Goal: Navigation & Orientation: Find specific page/section

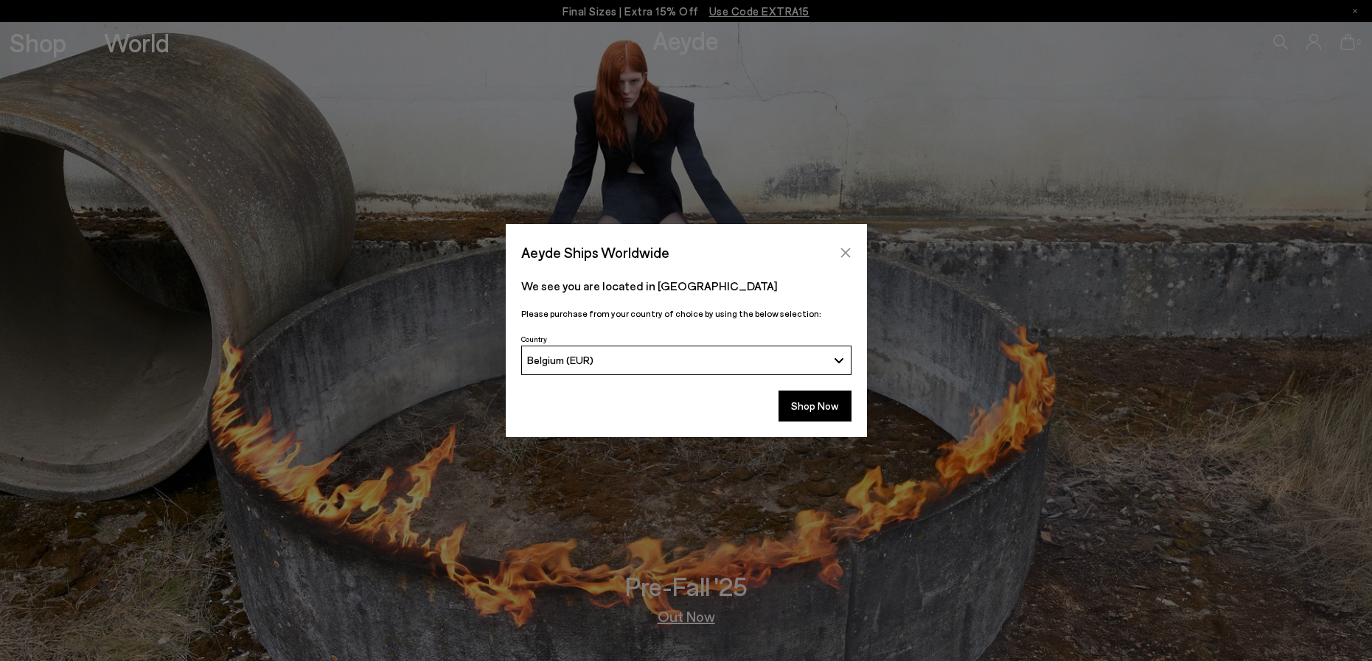
click at [849, 251] on icon "Close" at bounding box center [846, 253] width 12 height 12
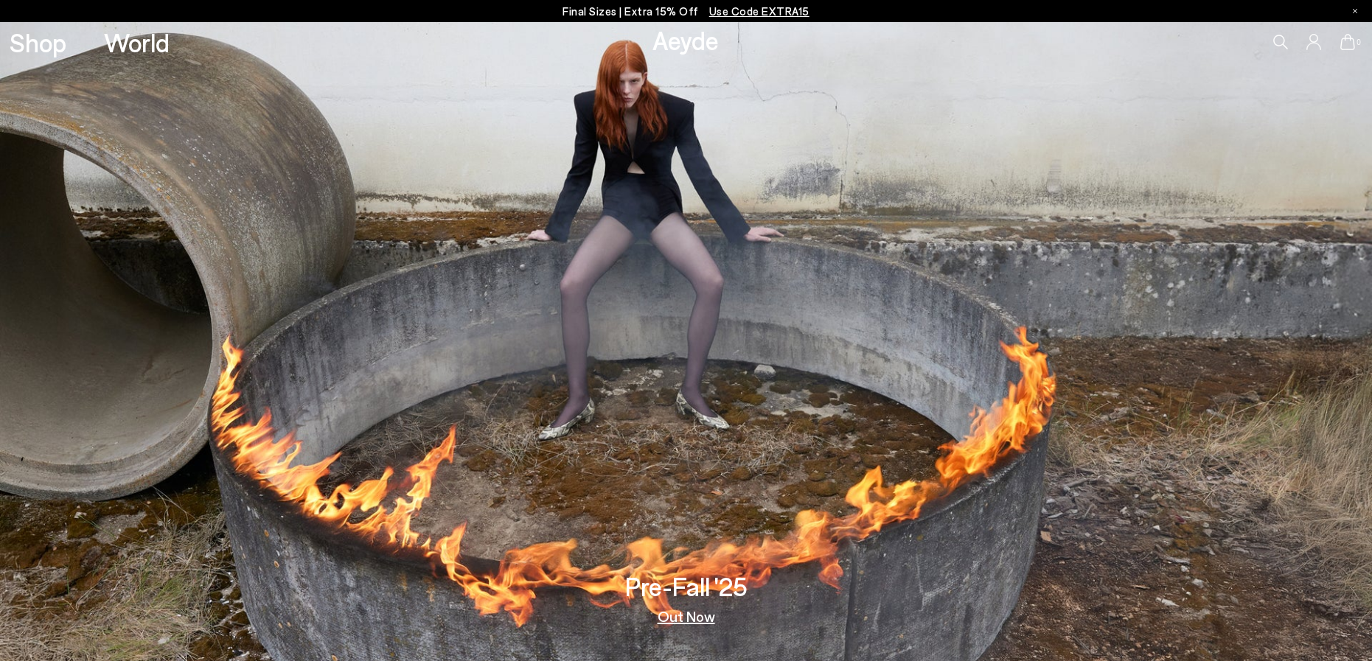
click at [673, 619] on link "Out Now" at bounding box center [687, 616] width 58 height 15
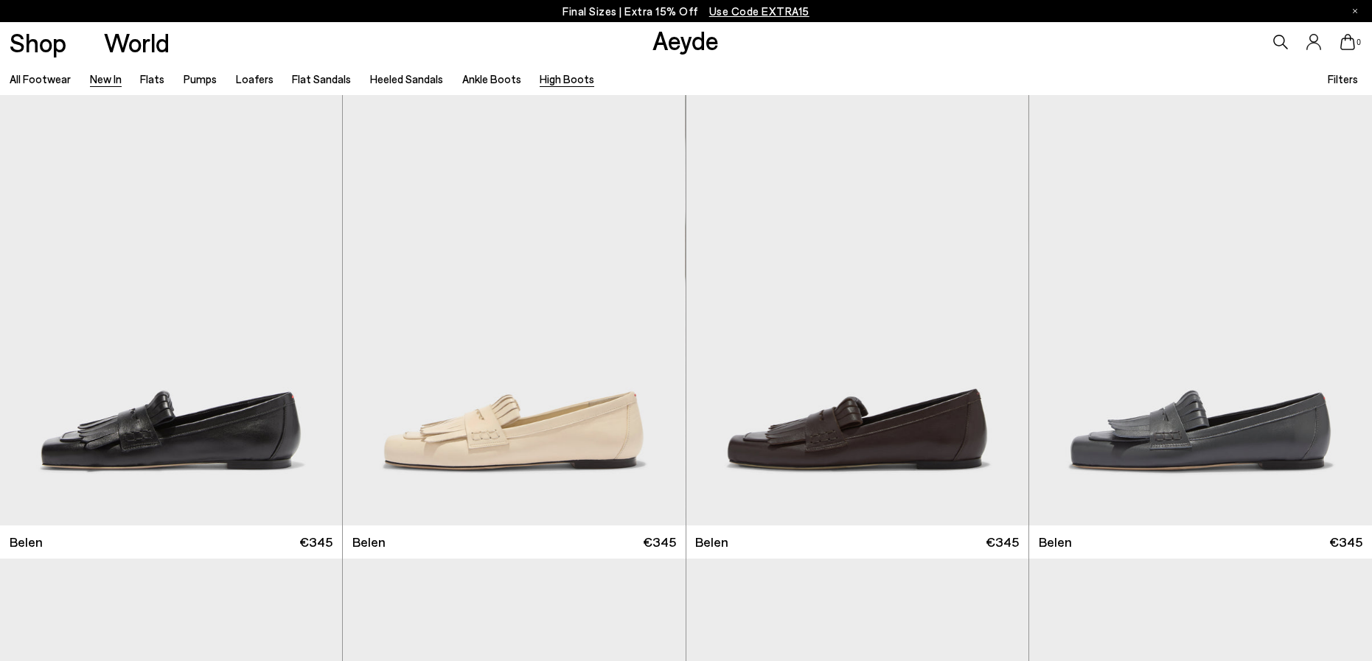
click at [563, 81] on link "High Boots" at bounding box center [567, 78] width 55 height 13
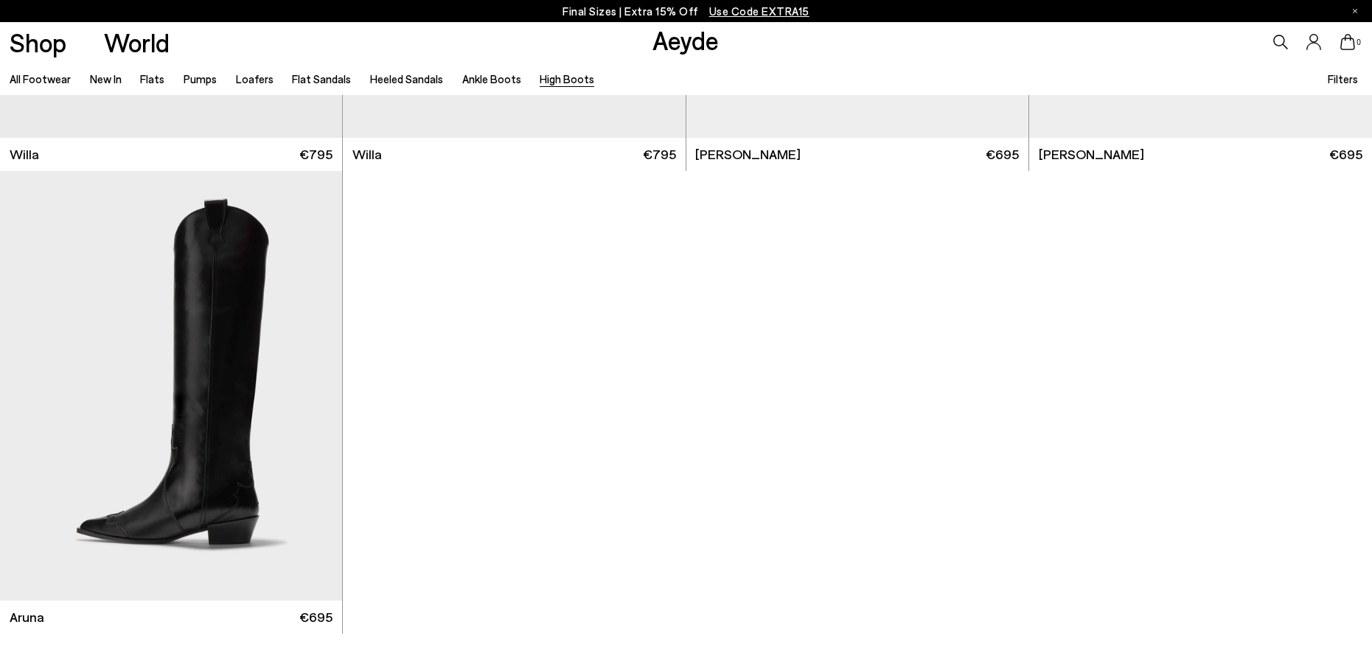
scroll to position [664, 0]
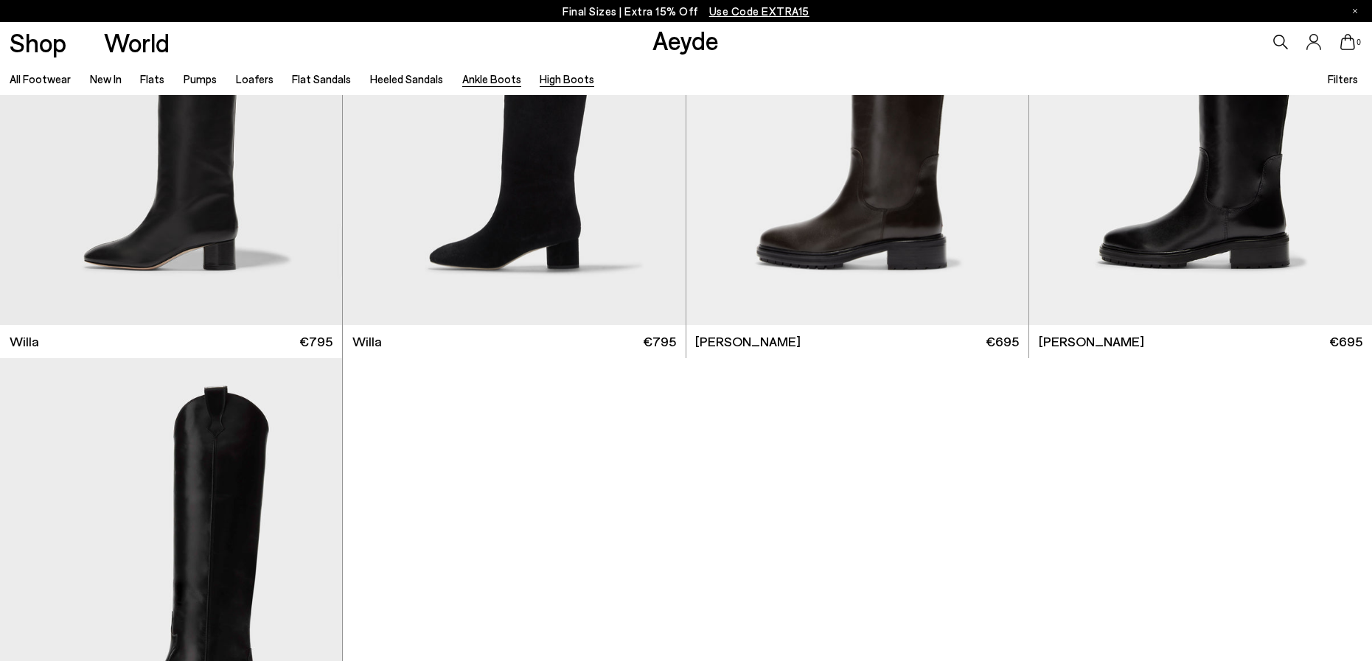
click at [469, 75] on link "Ankle Boots" at bounding box center [491, 78] width 59 height 13
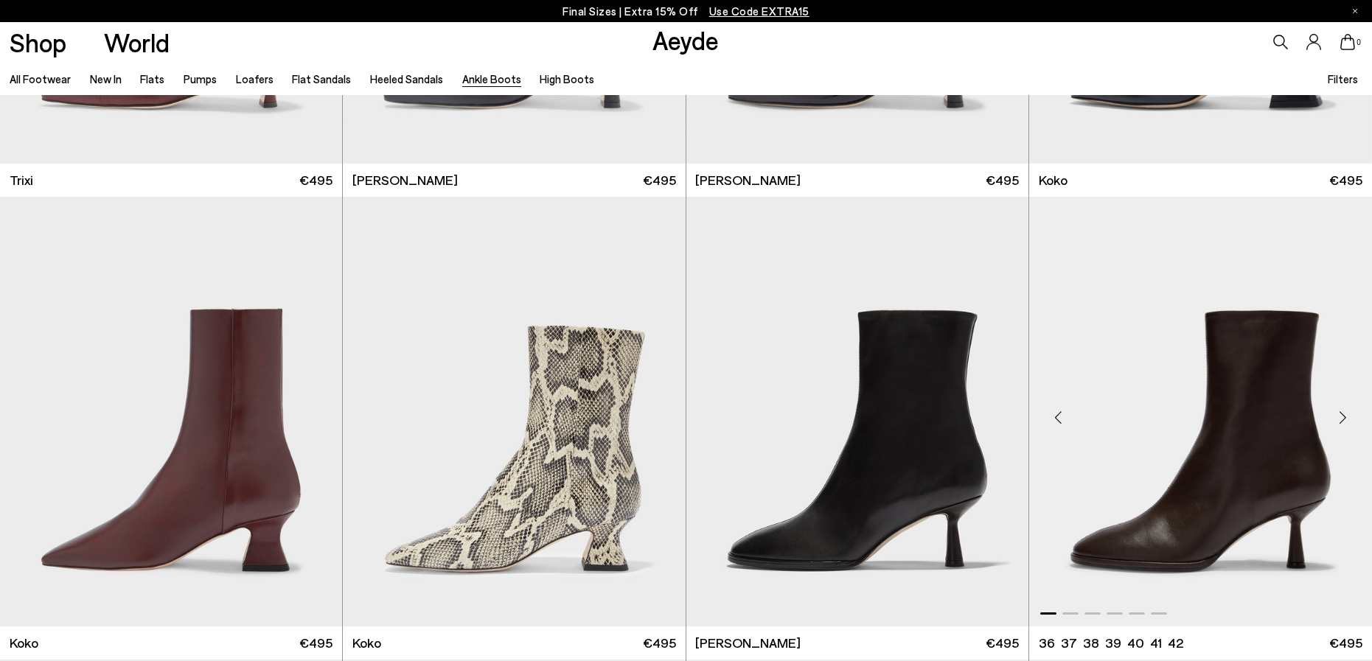
scroll to position [885, 0]
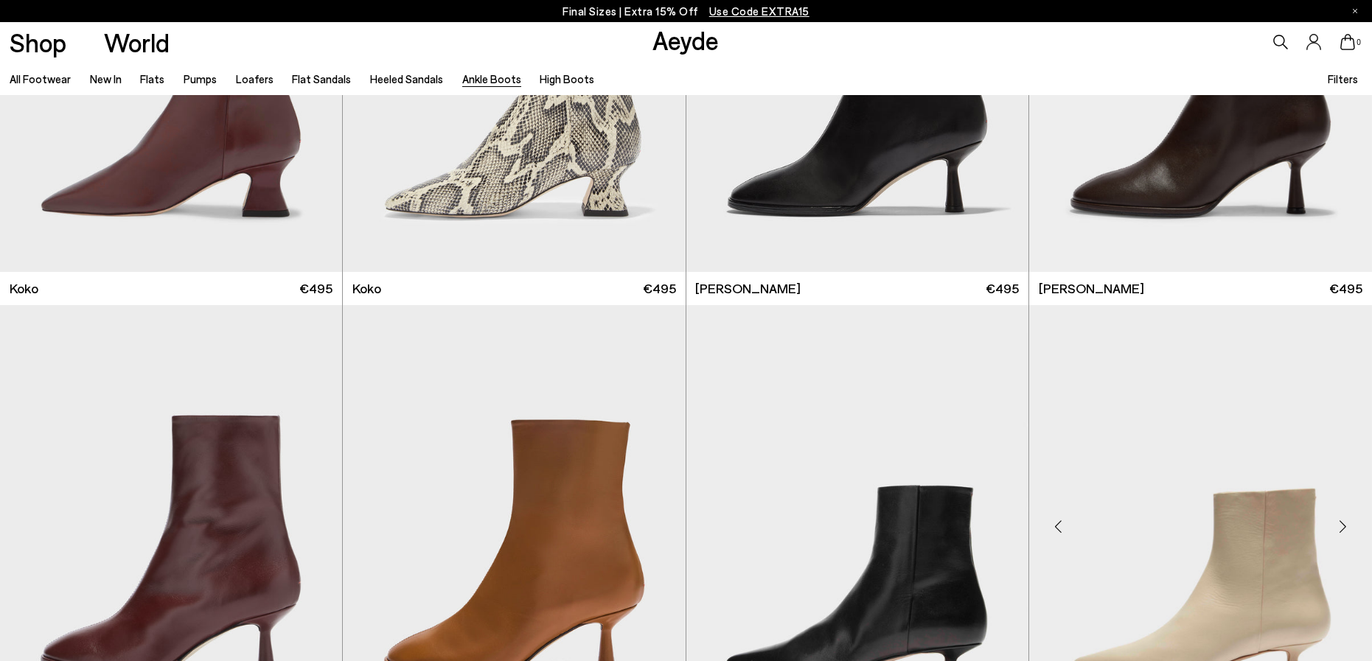
scroll to position [1401, 0]
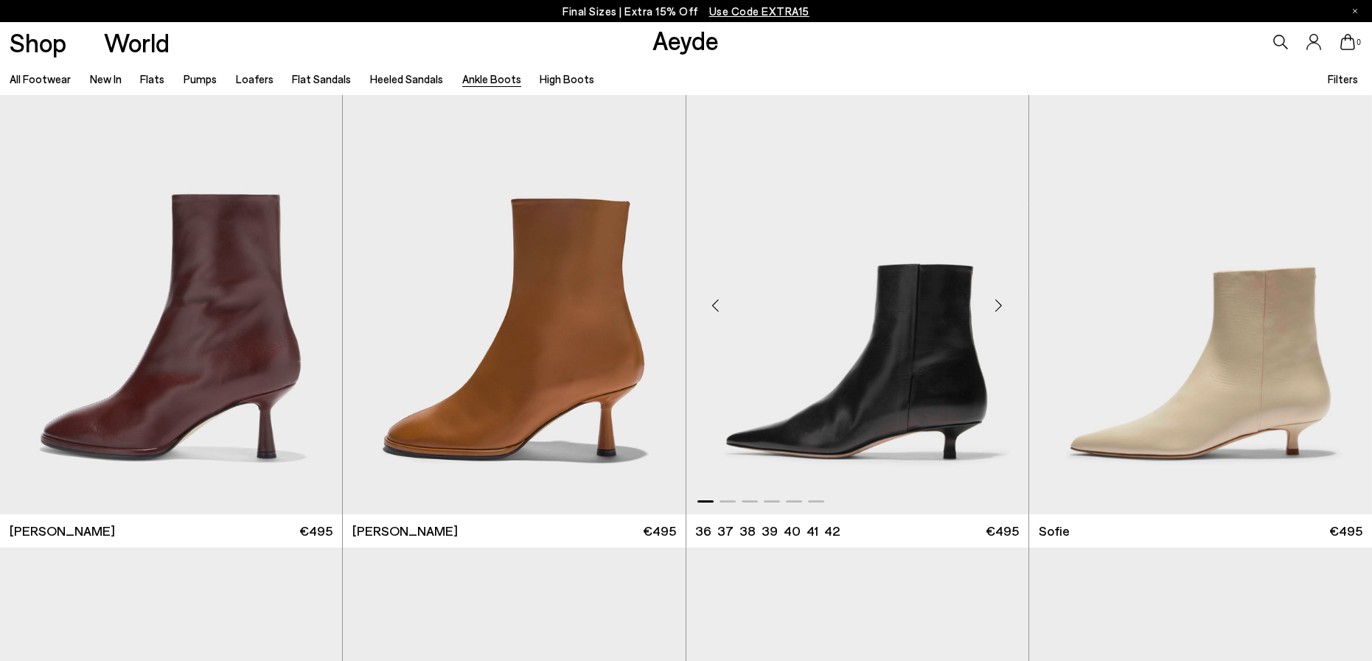
click at [998, 301] on div "Next slide" at bounding box center [999, 305] width 44 height 44
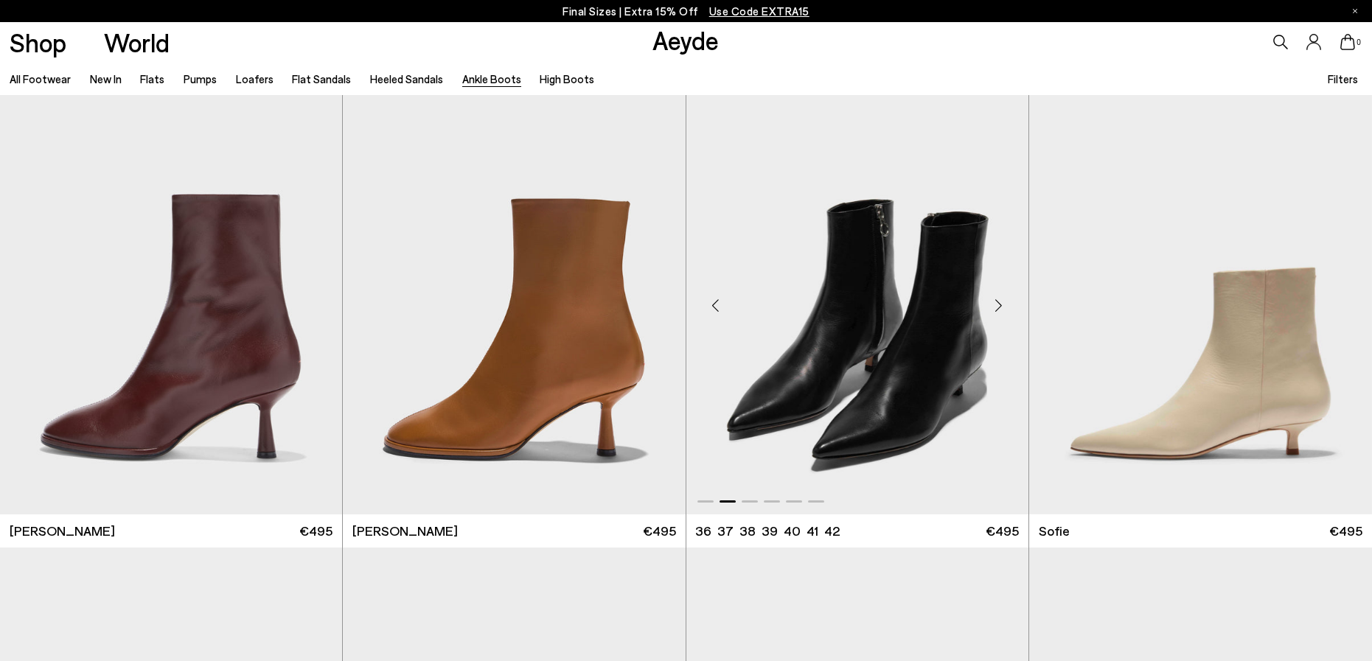
click at [998, 301] on div "Next slide" at bounding box center [999, 305] width 44 height 44
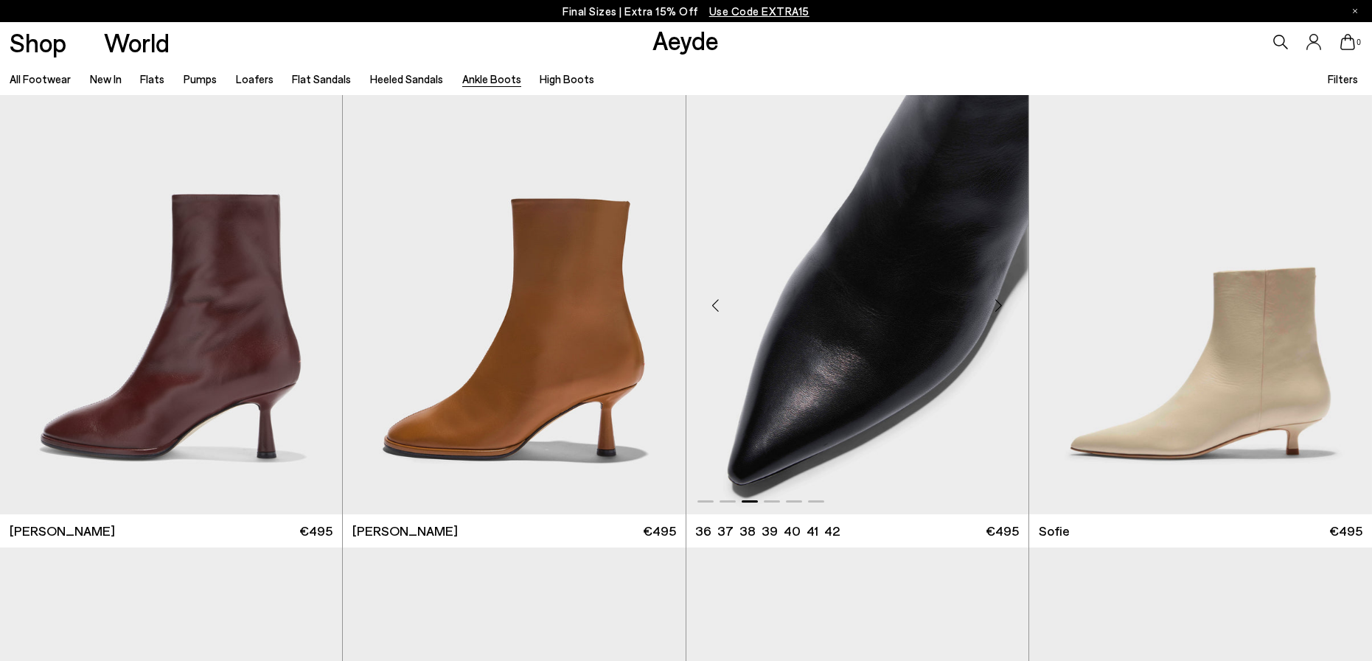
click at [998, 301] on div "Next slide" at bounding box center [999, 305] width 44 height 44
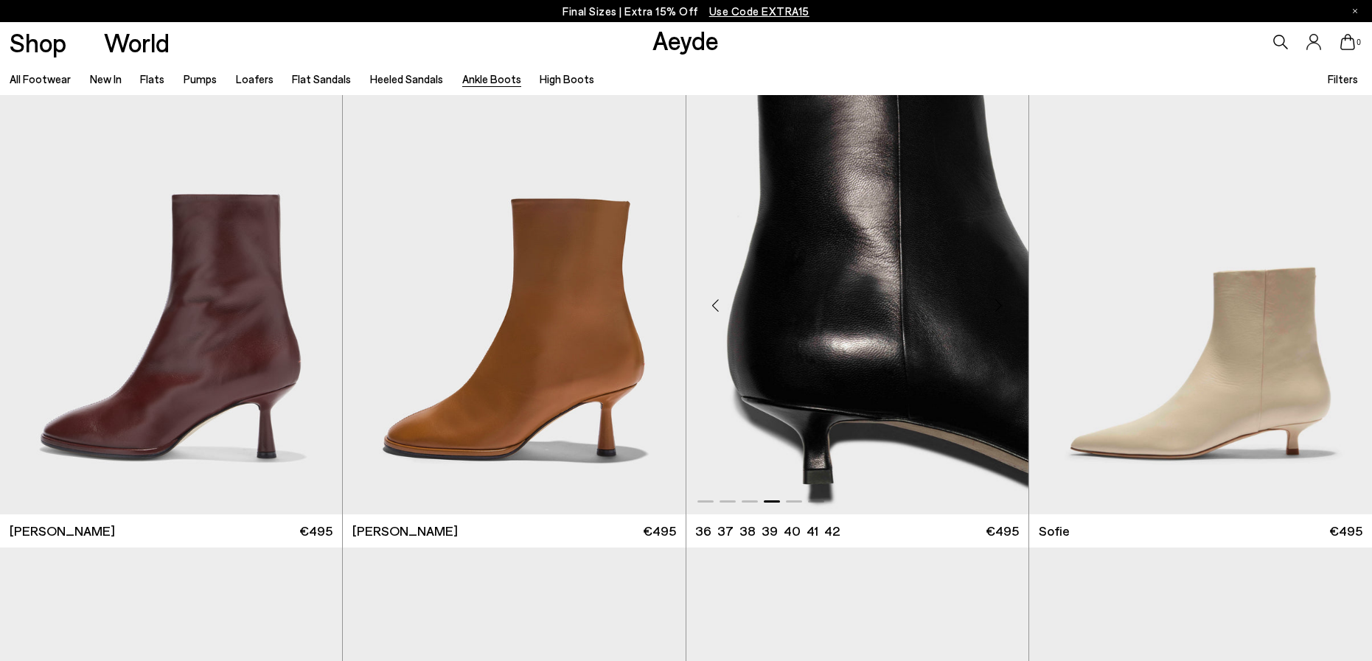
click at [998, 301] on div "Next slide" at bounding box center [999, 305] width 44 height 44
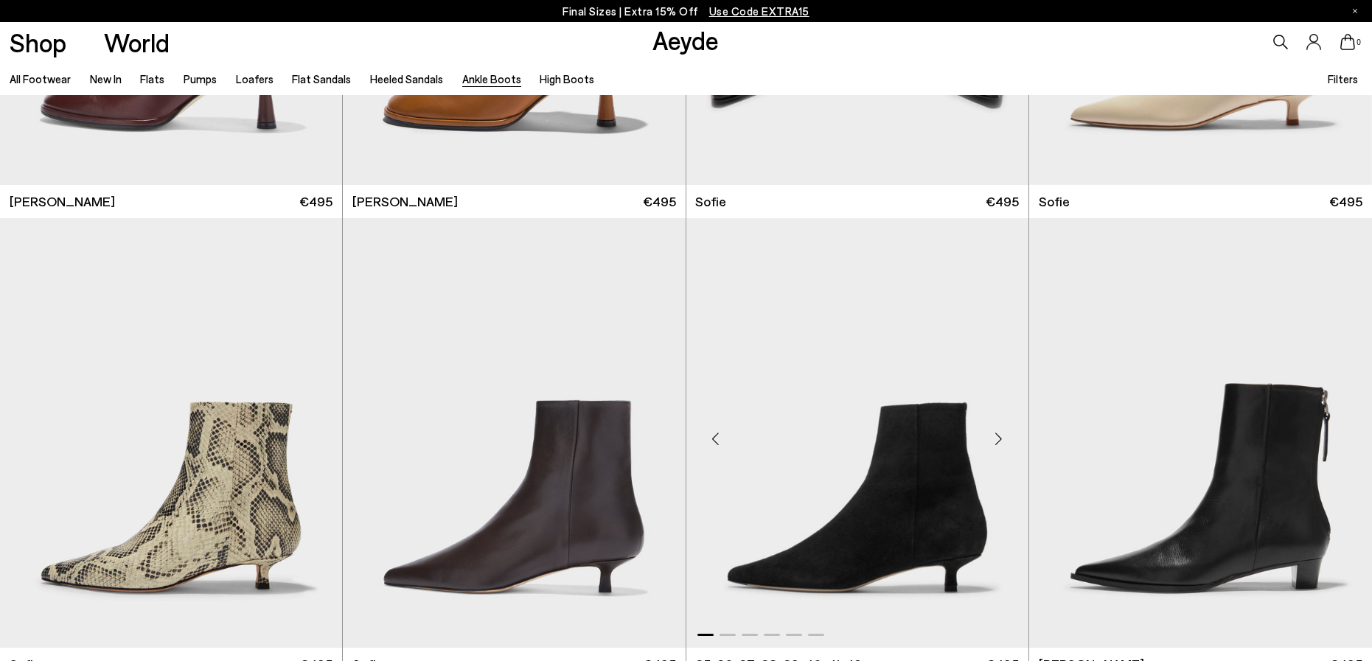
scroll to position [1843, 0]
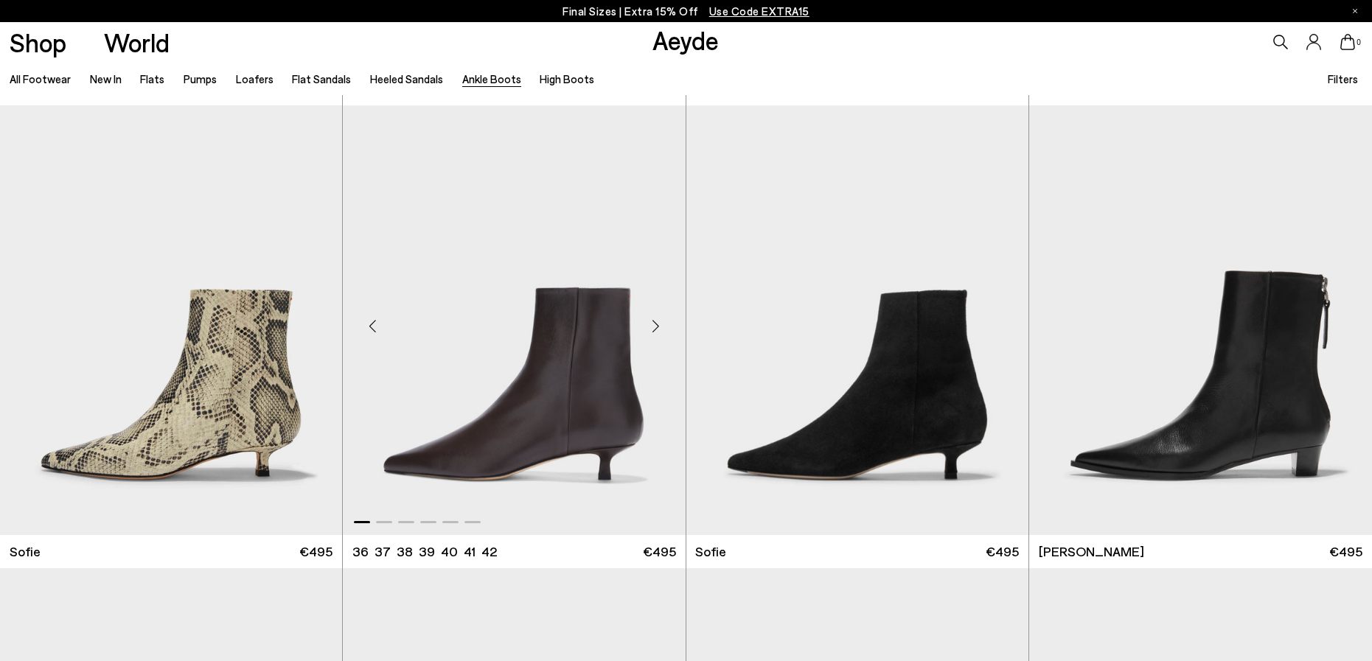
click at [658, 324] on div "Next slide" at bounding box center [656, 326] width 44 height 44
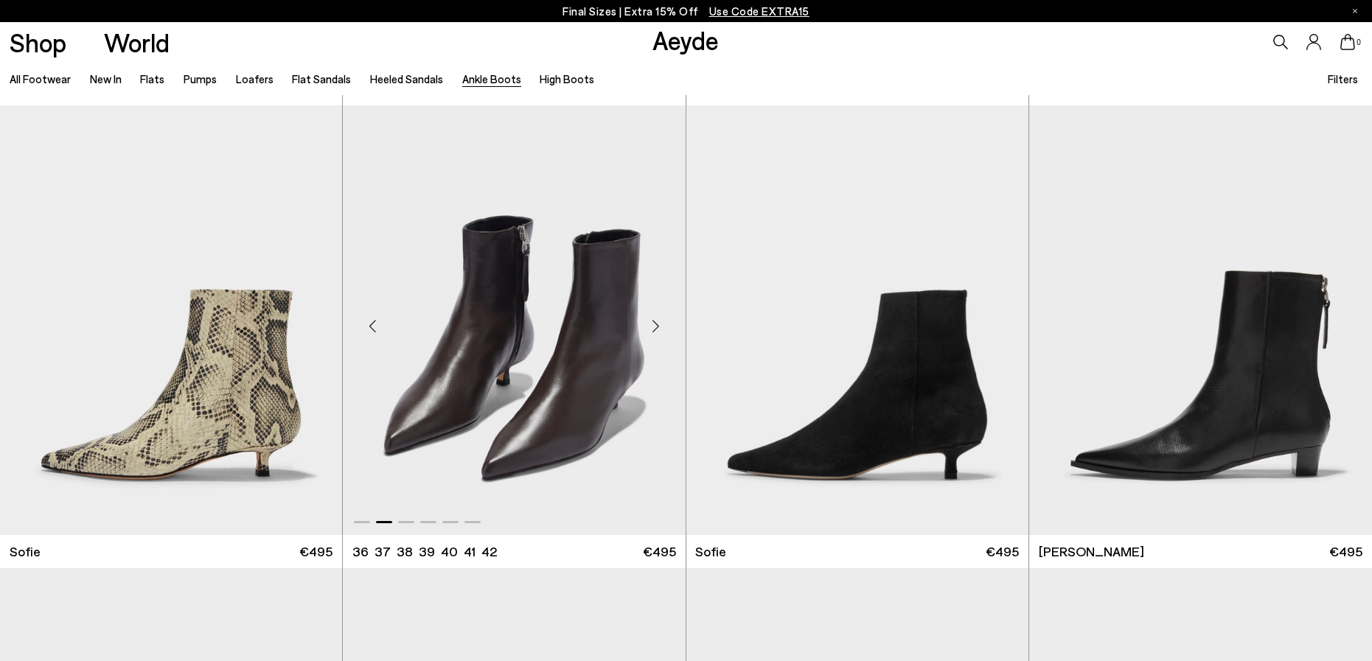
click at [658, 322] on div "Next slide" at bounding box center [656, 326] width 44 height 44
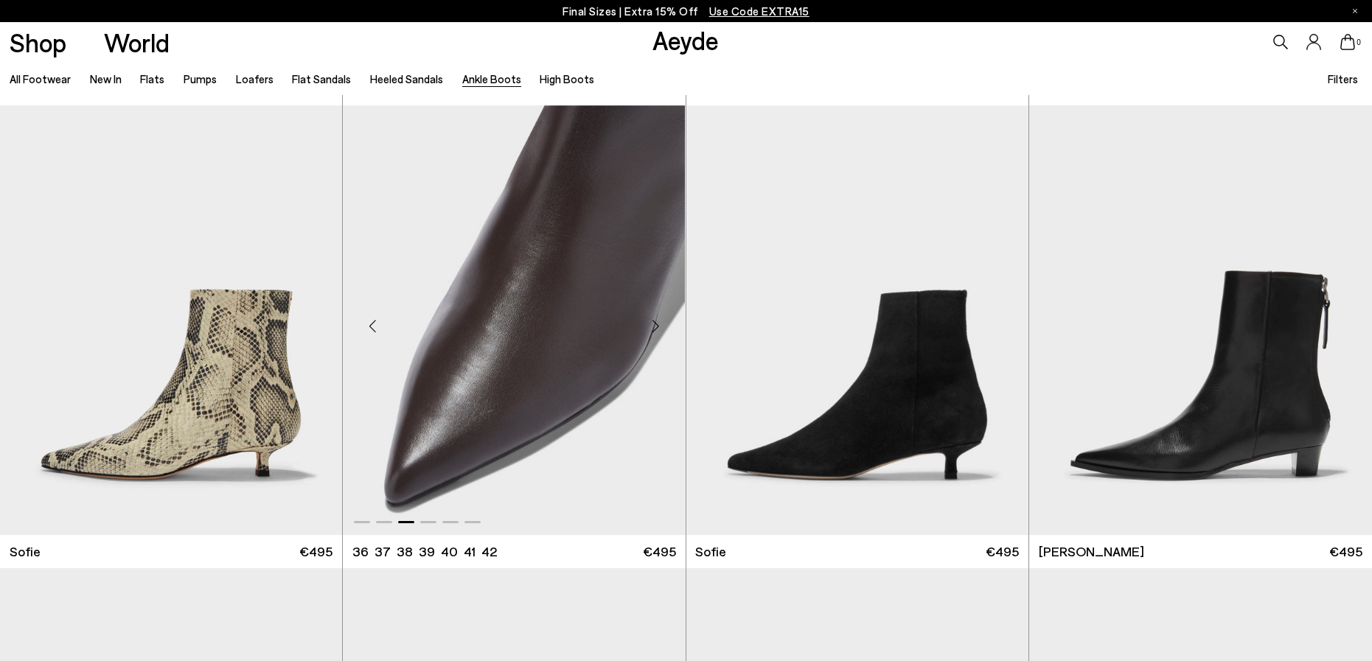
click at [657, 322] on div "Next slide" at bounding box center [656, 326] width 44 height 44
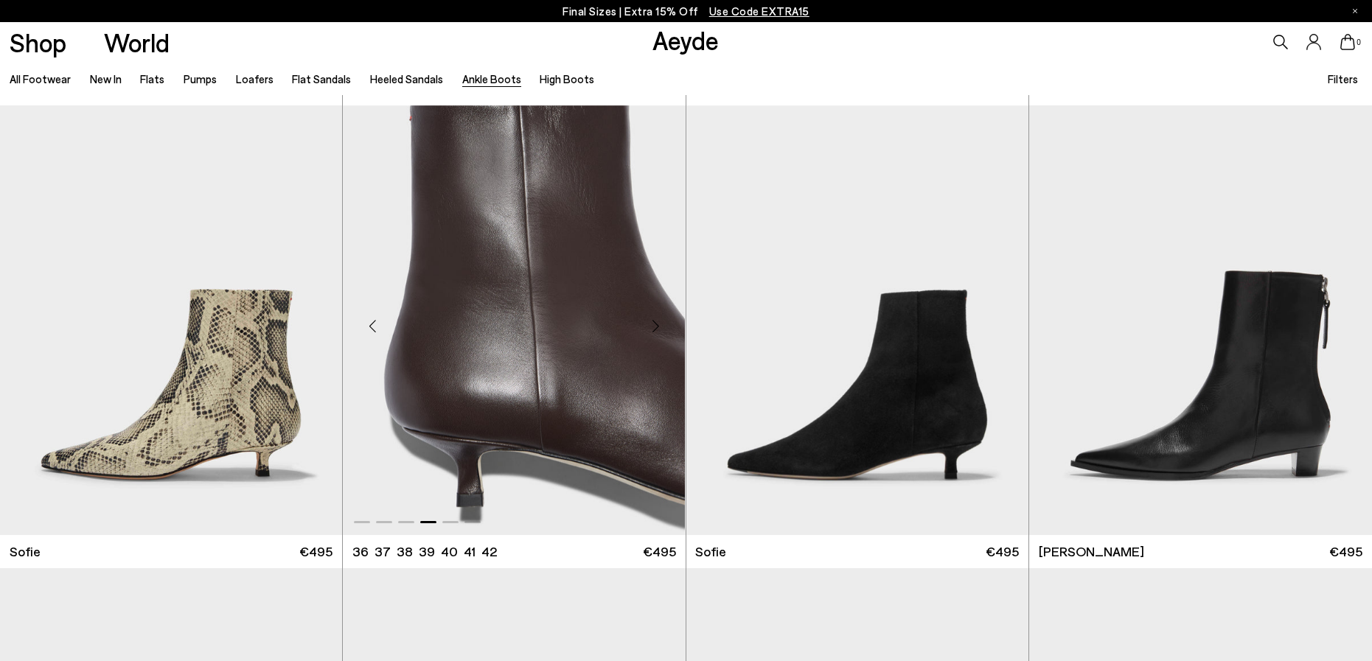
click at [657, 321] on div "Next slide" at bounding box center [656, 326] width 44 height 44
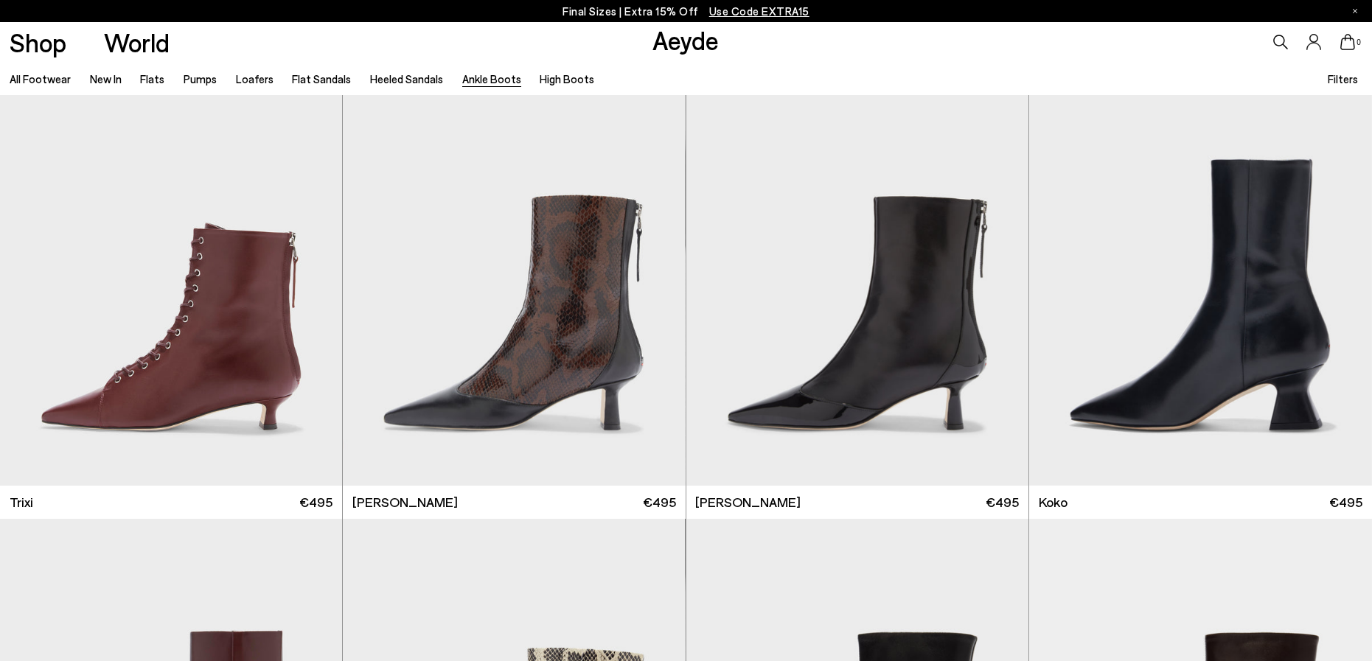
scroll to position [482, 0]
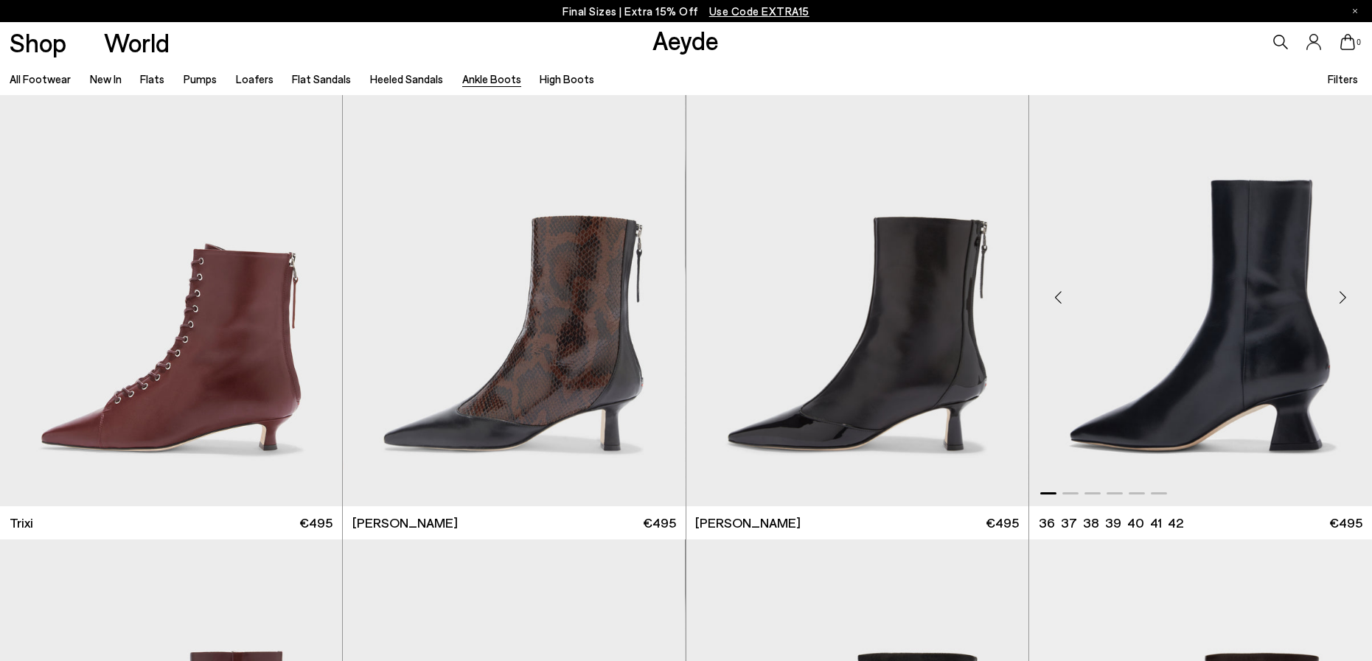
click at [1343, 295] on div "Next slide" at bounding box center [1342, 297] width 44 height 44
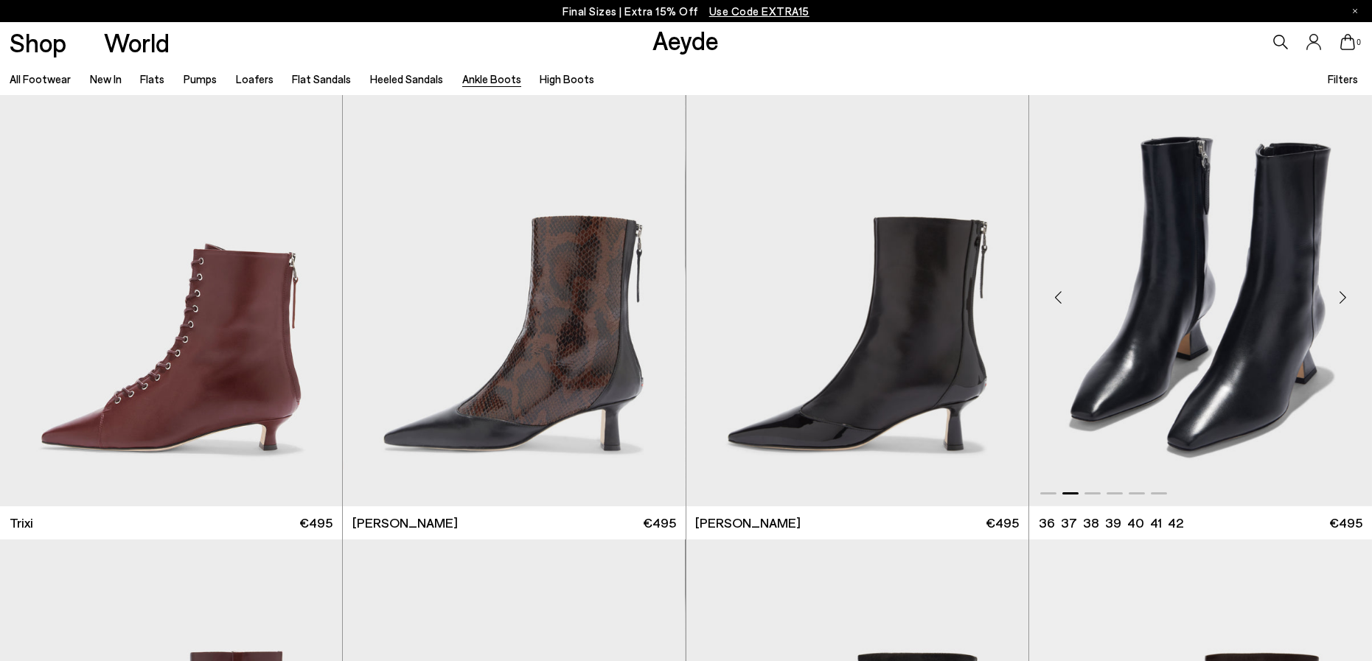
click at [1343, 295] on div "Next slide" at bounding box center [1342, 297] width 44 height 44
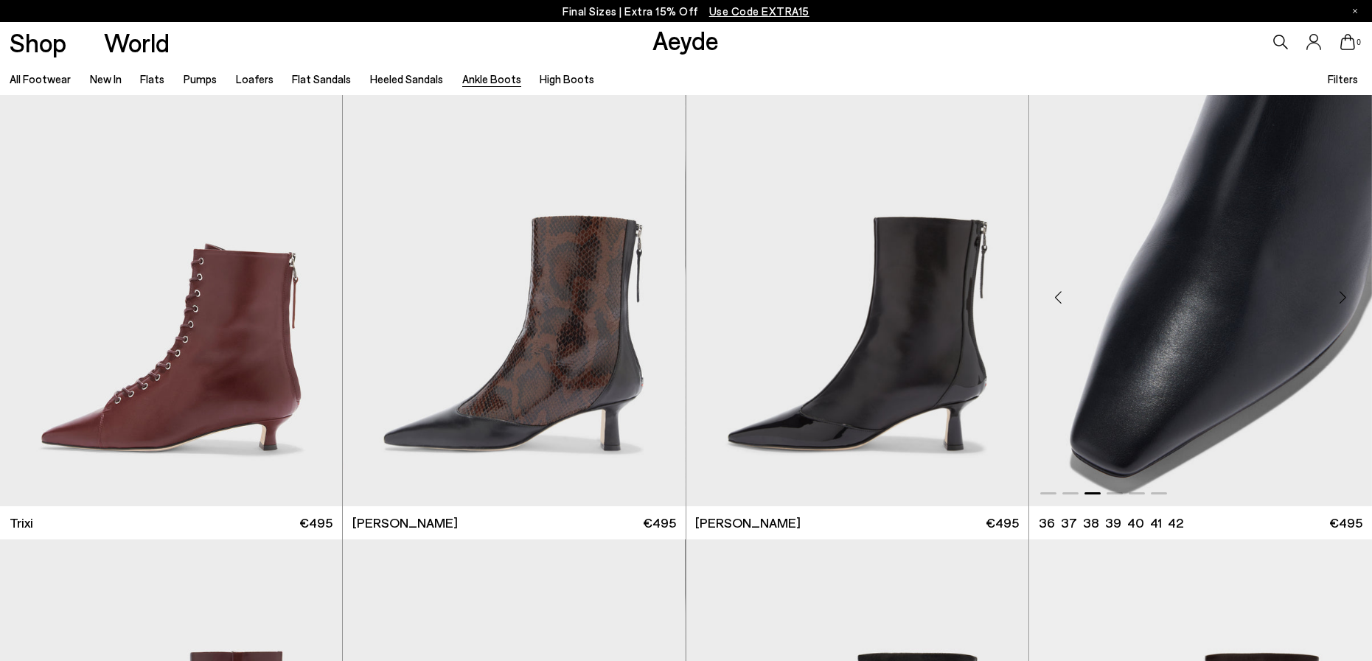
click at [1344, 295] on div "Next slide" at bounding box center [1342, 297] width 44 height 44
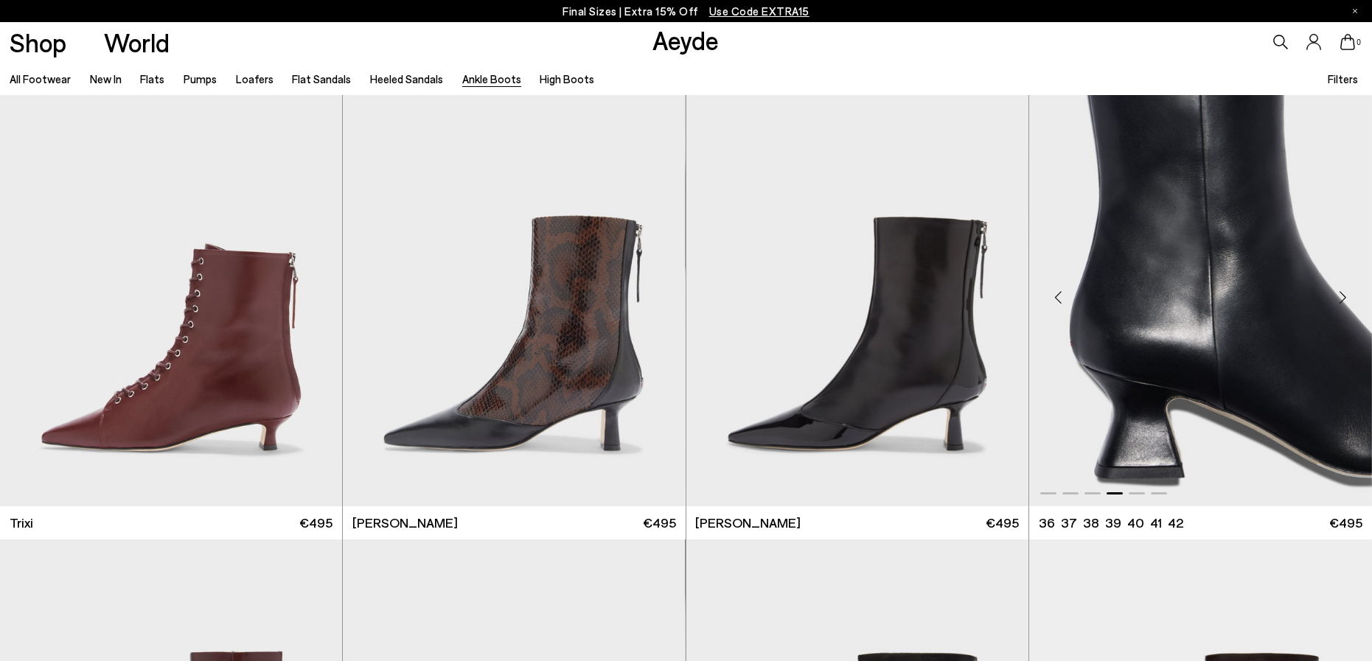
click at [1344, 295] on div "Next slide" at bounding box center [1342, 297] width 44 height 44
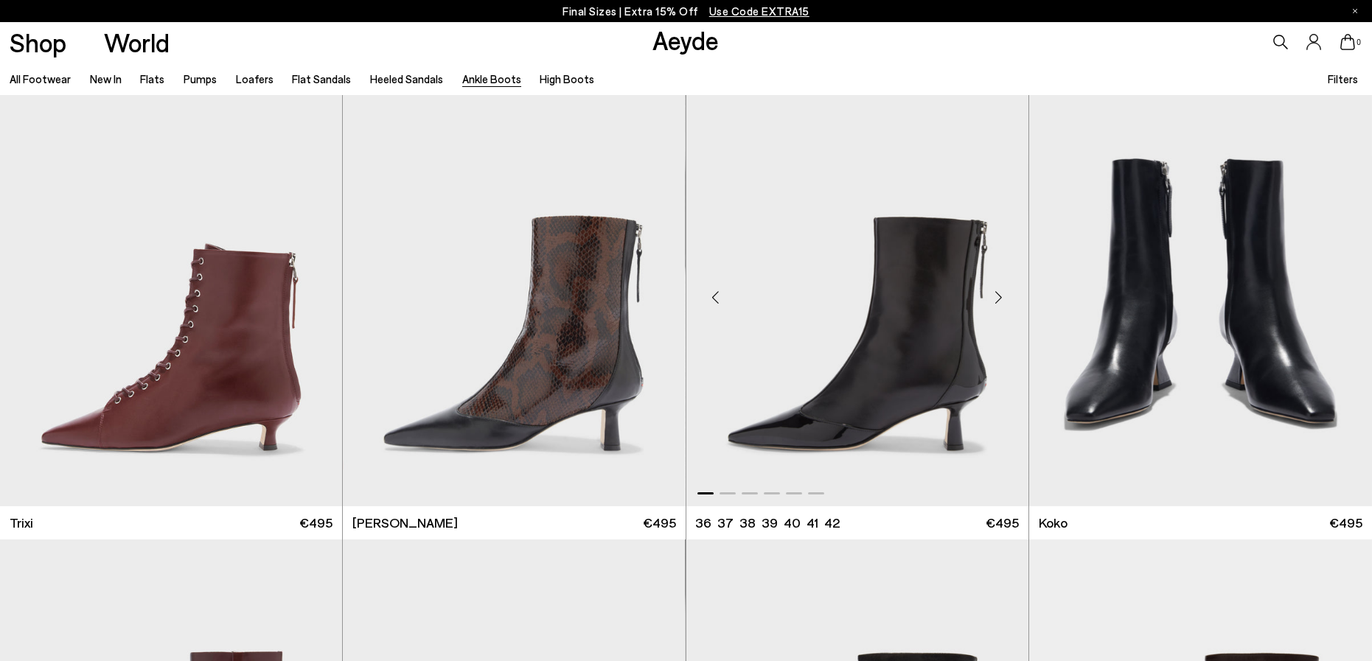
click at [998, 295] on div "Next slide" at bounding box center [999, 297] width 44 height 44
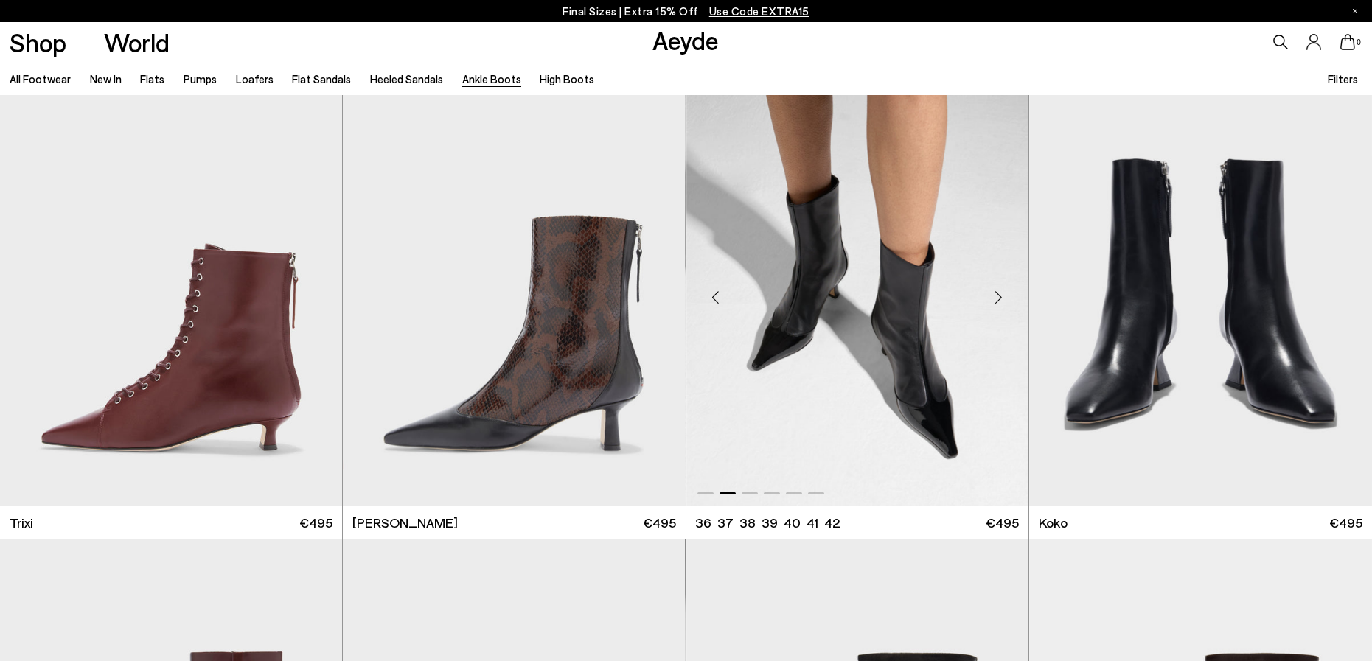
click at [999, 294] on div "Next slide" at bounding box center [999, 297] width 44 height 44
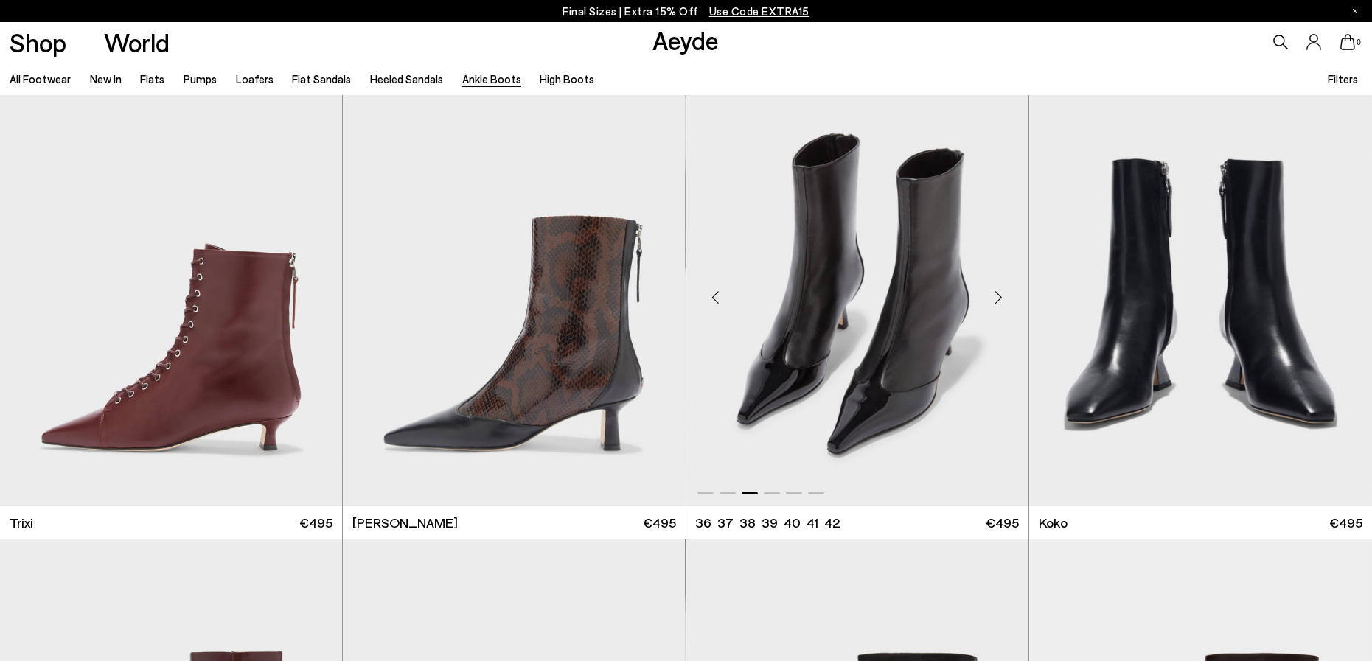
click at [999, 294] on div "Next slide" at bounding box center [999, 297] width 44 height 44
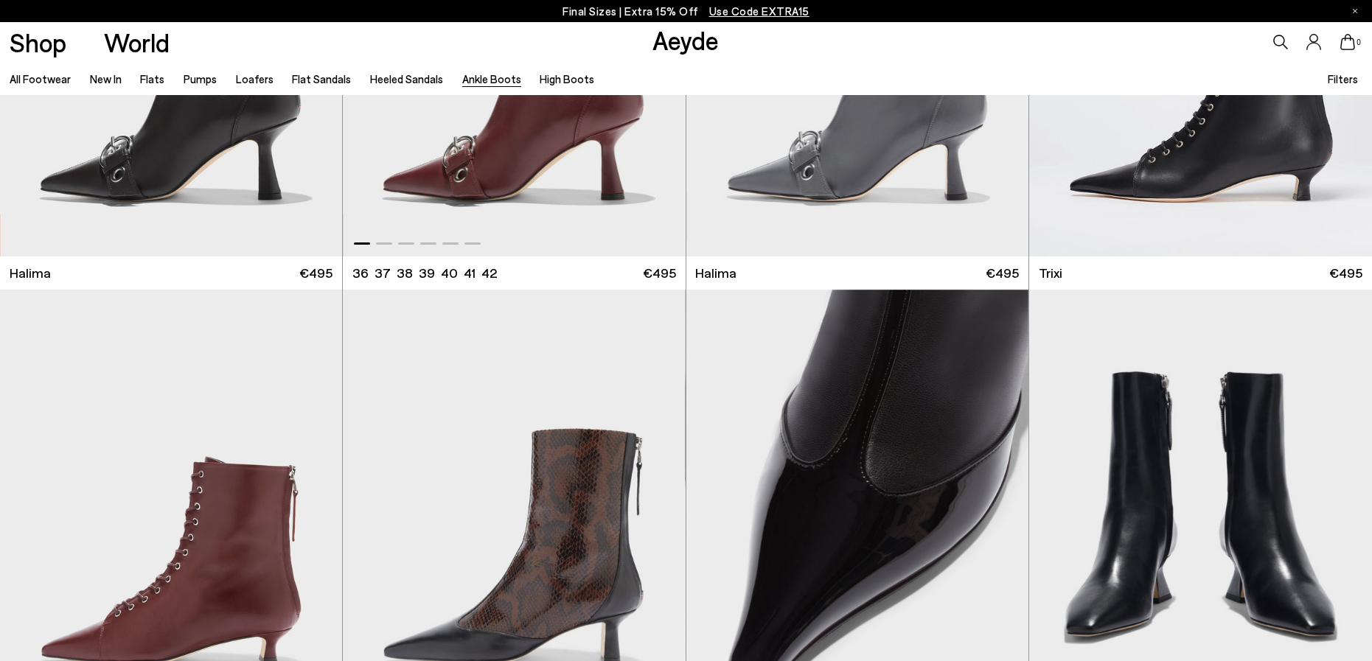
scroll to position [261, 0]
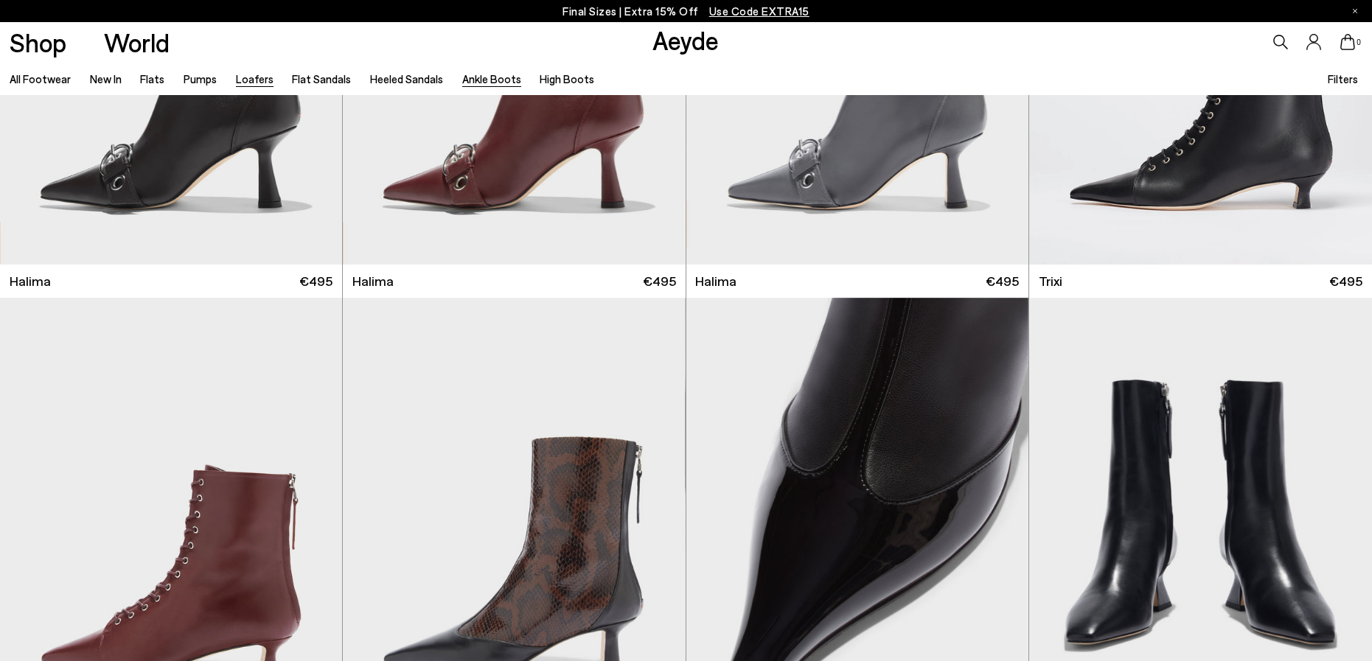
click at [240, 80] on link "Loafers" at bounding box center [255, 78] width 38 height 13
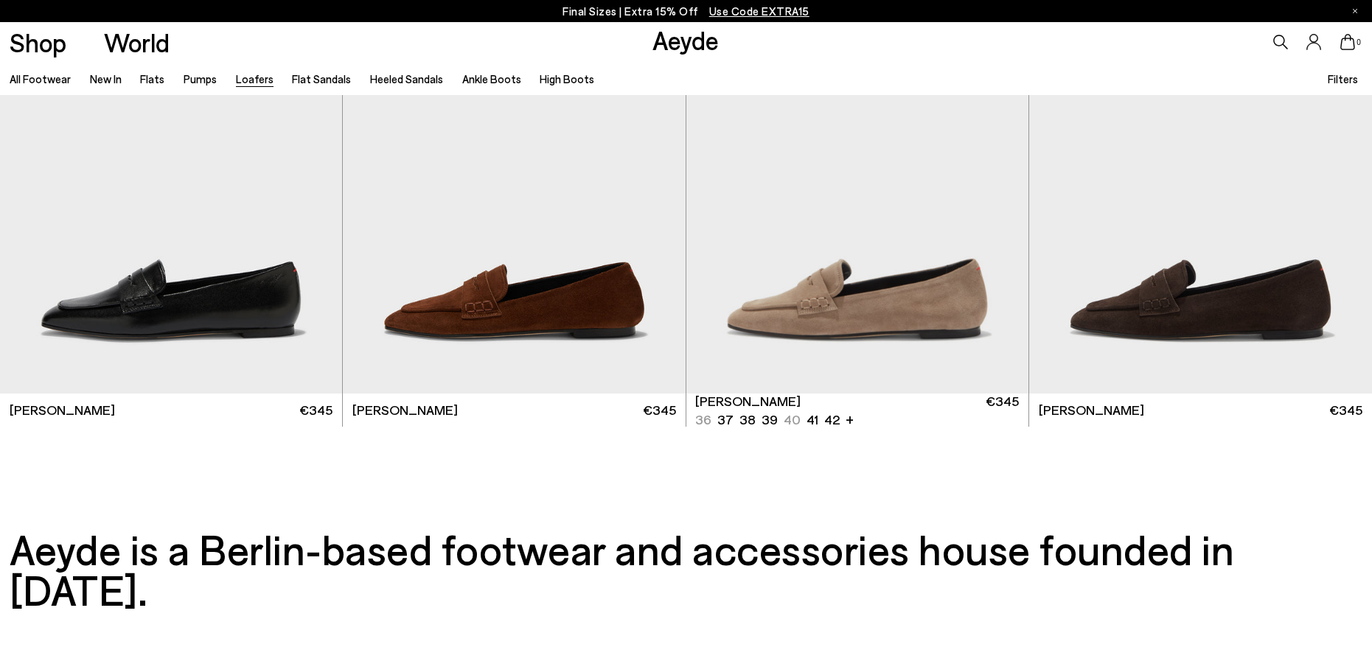
scroll to position [3391, 0]
